Goal: Information Seeking & Learning: Check status

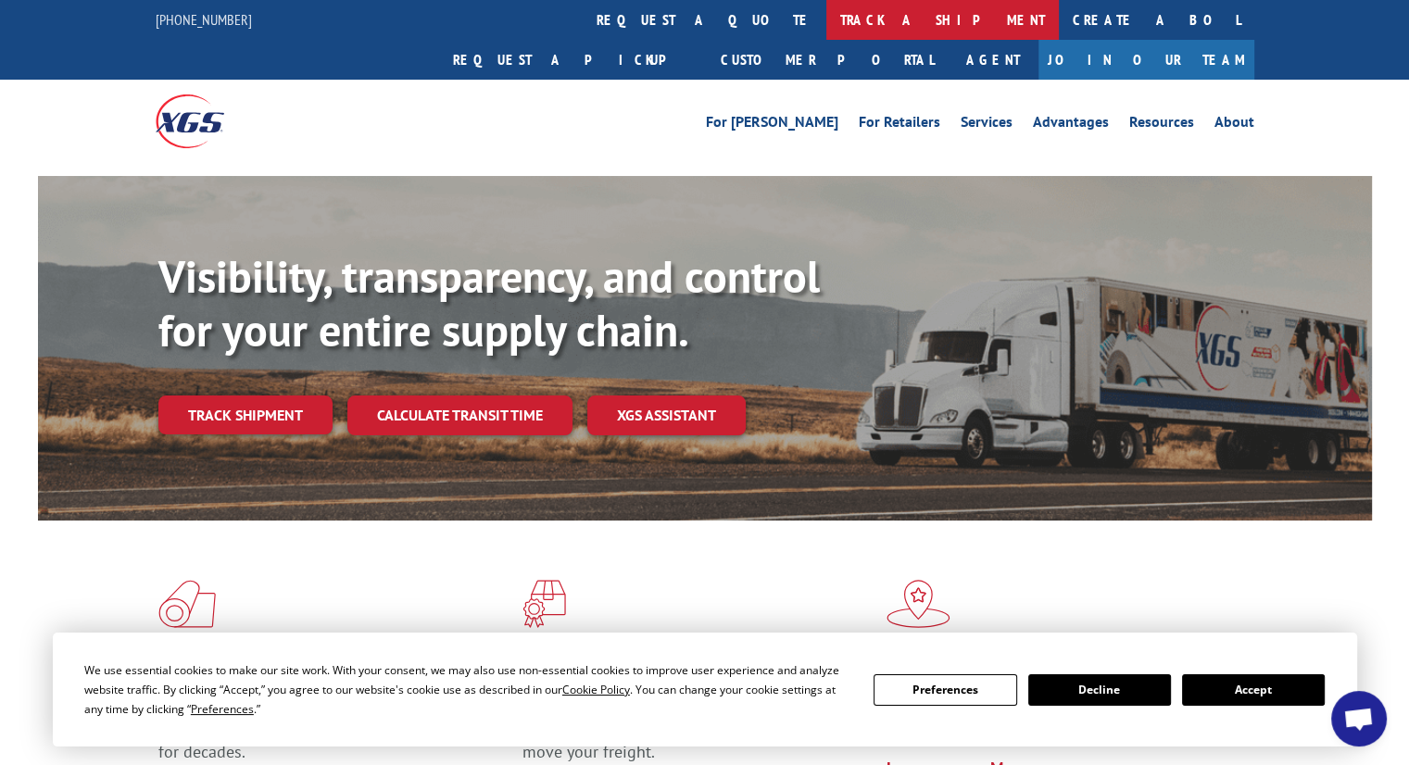
click at [826, 24] on link "track a shipment" at bounding box center [942, 20] width 232 height 40
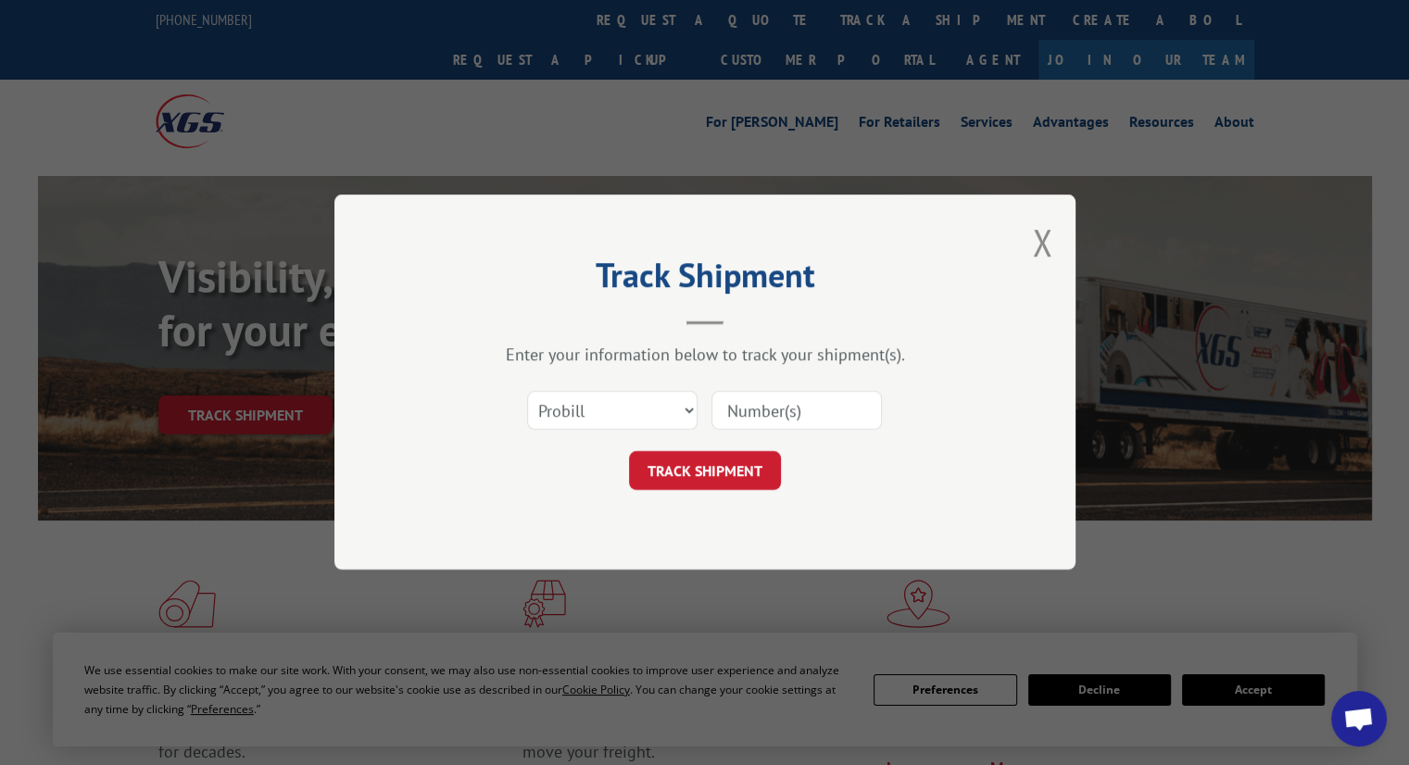
click at [771, 412] on input at bounding box center [796, 411] width 170 height 39
paste input "17594543"
type input "17594543"
click at [735, 467] on button "TRACK SHIPMENT" at bounding box center [705, 471] width 152 height 39
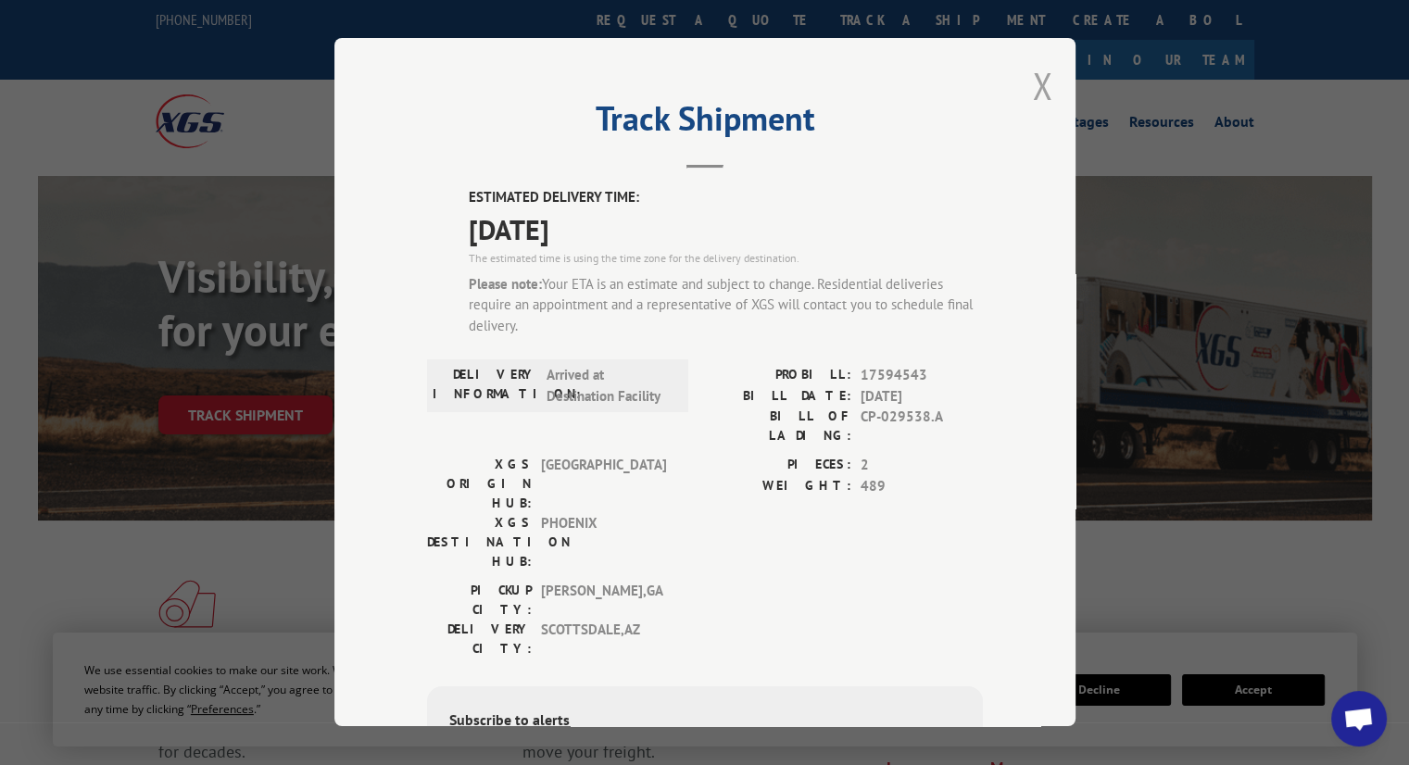
click at [1037, 99] on button "Close modal" at bounding box center [1042, 85] width 20 height 49
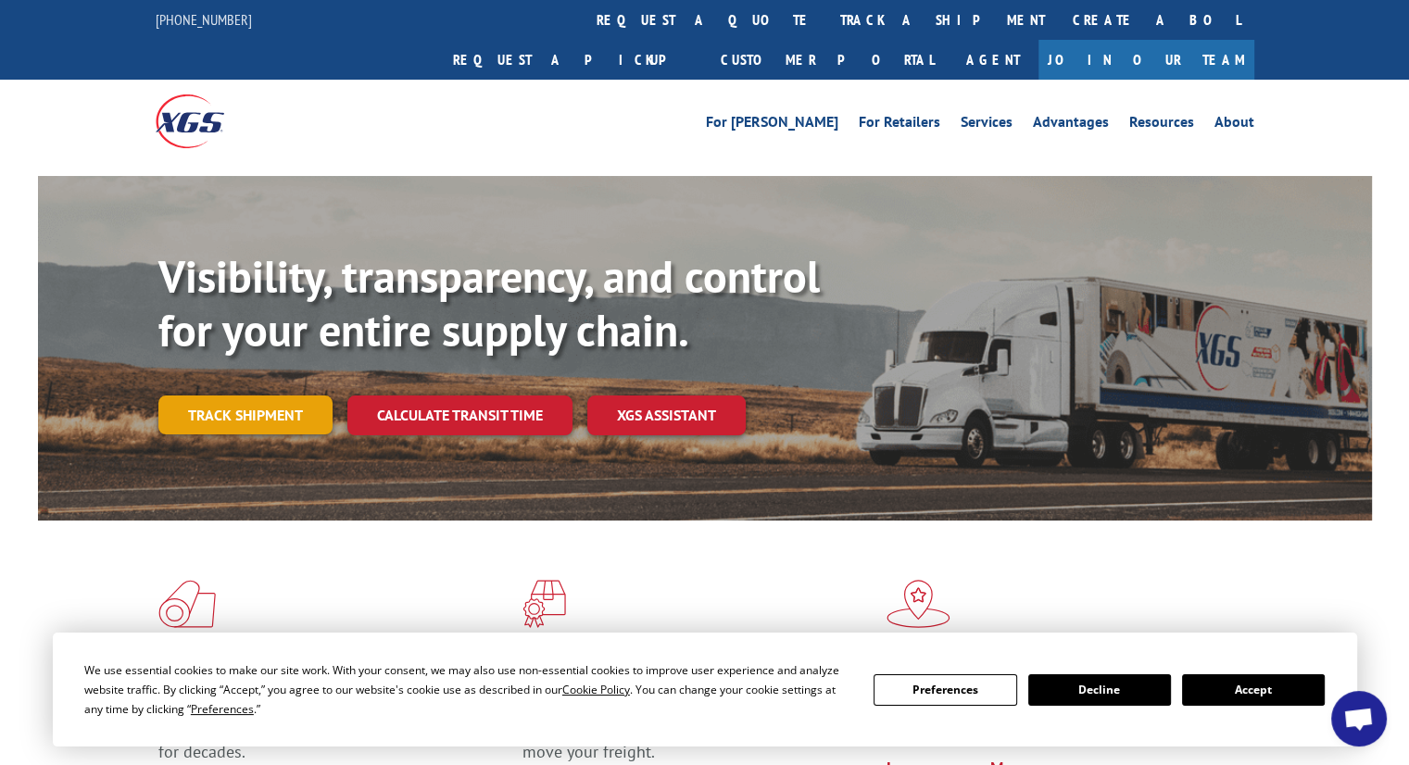
click at [302, 395] on link "Track shipment" at bounding box center [245, 414] width 174 height 39
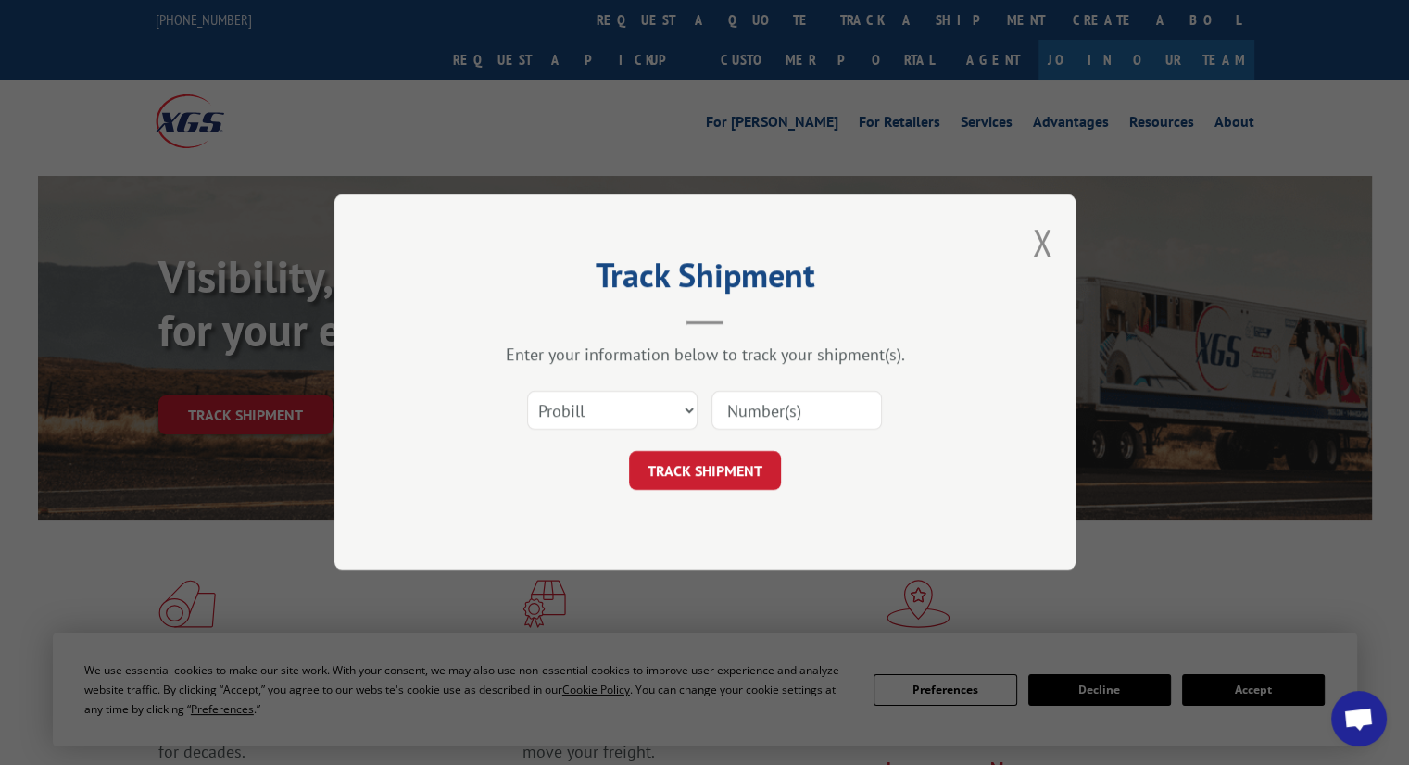
click at [752, 411] on input at bounding box center [796, 411] width 170 height 39
paste input "17594543"
type input "17594543"
click at [743, 457] on button "TRACK SHIPMENT" at bounding box center [705, 471] width 152 height 39
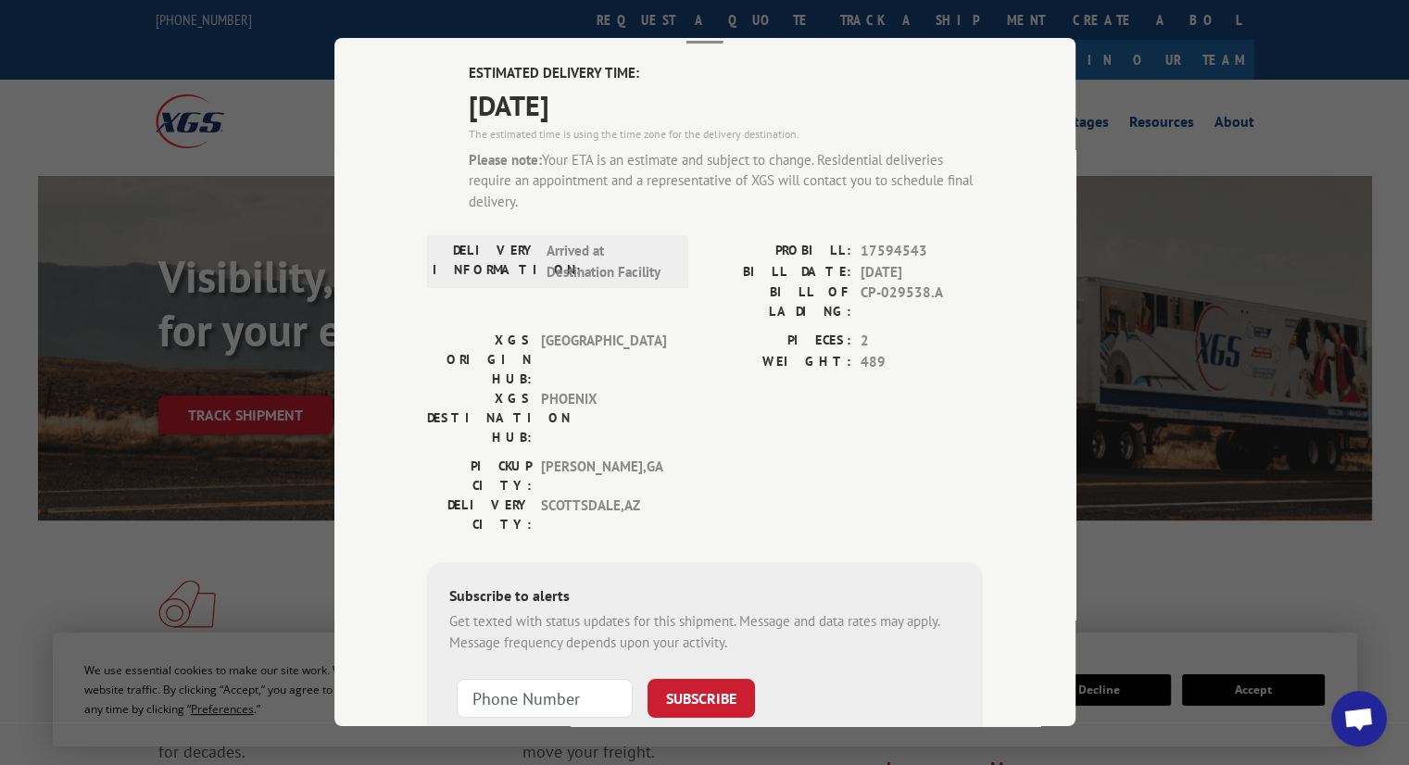
scroll to position [93, 0]
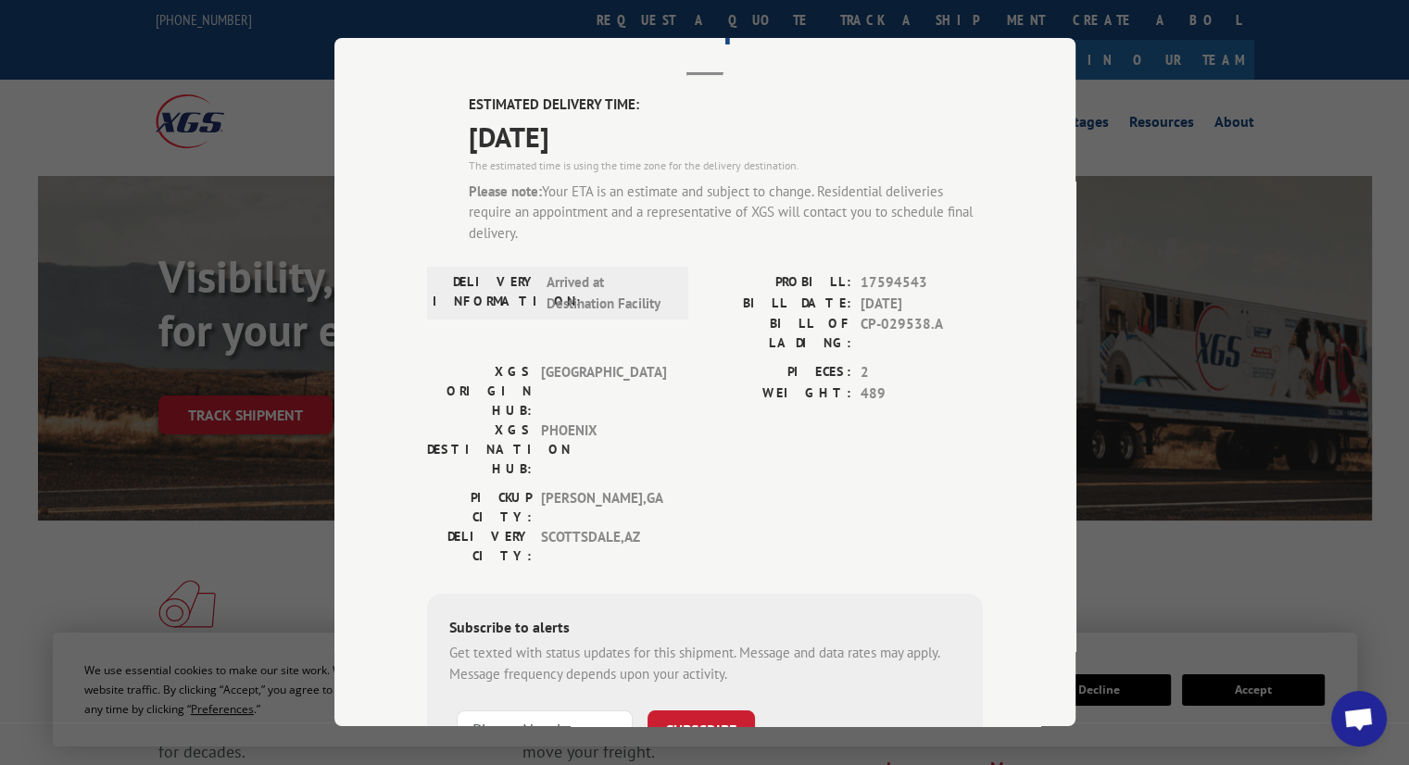
click at [1169, 147] on div "Track Shipment ESTIMATED DELIVERY TIME: [DATE] The estimated time is using the …" at bounding box center [704, 382] width 1409 height 765
